Goal: Transaction & Acquisition: Purchase product/service

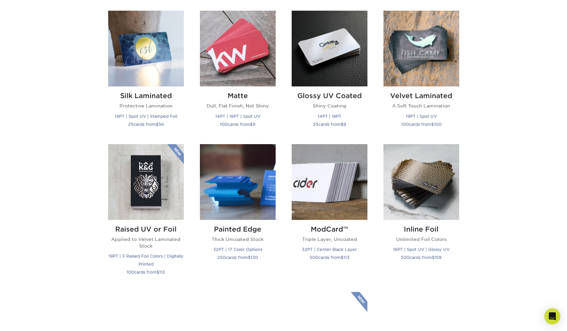
scroll to position [334, 0]
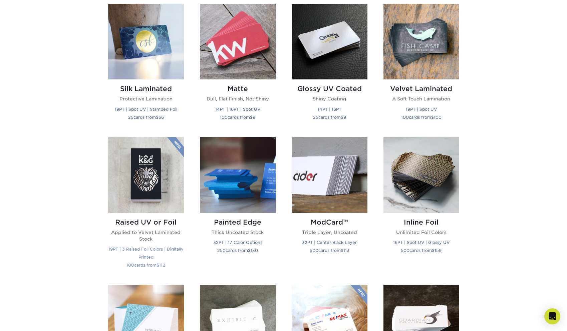
click at [138, 169] on img at bounding box center [146, 175] width 76 height 76
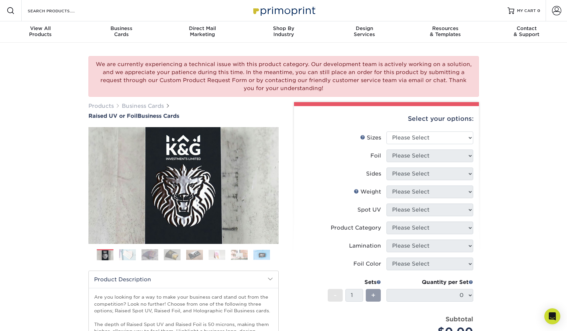
click at [514, 142] on div "We are currently experiencing a technical issue with this product category. Our…" at bounding box center [283, 244] width 567 height 402
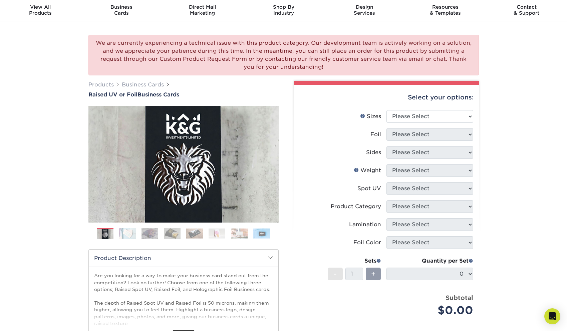
scroll to position [27, 0]
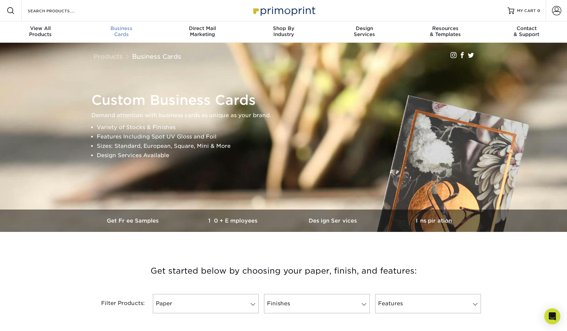
click at [128, 30] on span "Business" at bounding box center [121, 28] width 81 height 6
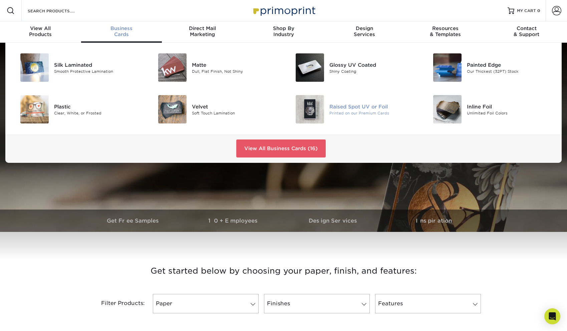
click at [377, 107] on div "Raised Spot UV or Foil" at bounding box center [372, 106] width 87 height 7
